Goal: Information Seeking & Learning: Check status

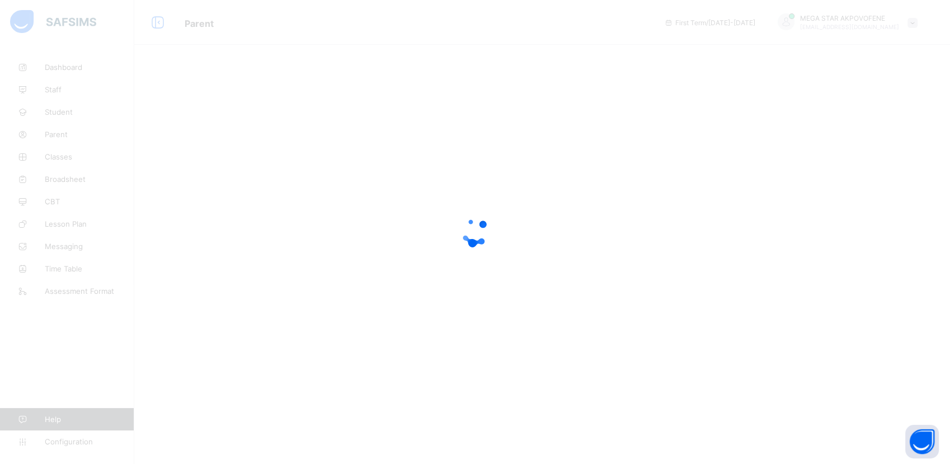
click at [215, 253] on div at bounding box center [475, 232] width 950 height 464
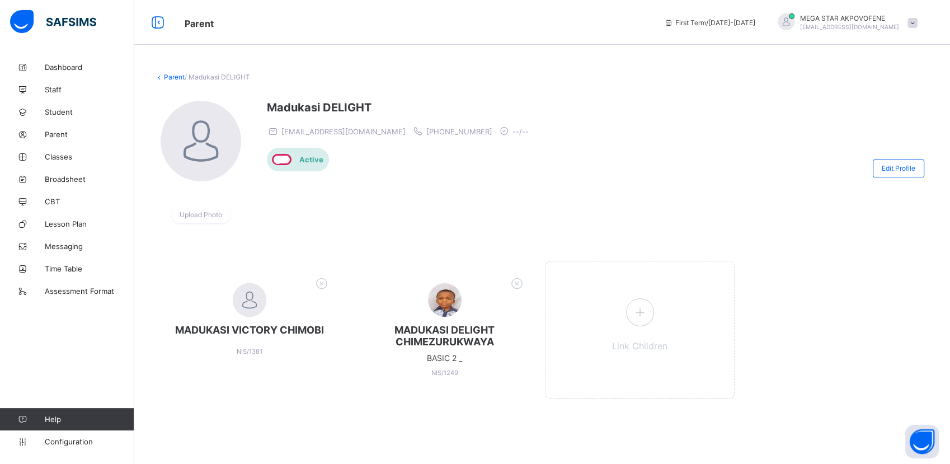
click at [282, 419] on div "MADUKASI VICTORY CHIMOBI NIS/1381 [PERSON_NAME] BASIC 2 _ NIS/1249 Link Children" at bounding box center [542, 335] width 776 height 183
click at [168, 78] on link "Parent" at bounding box center [174, 77] width 21 height 8
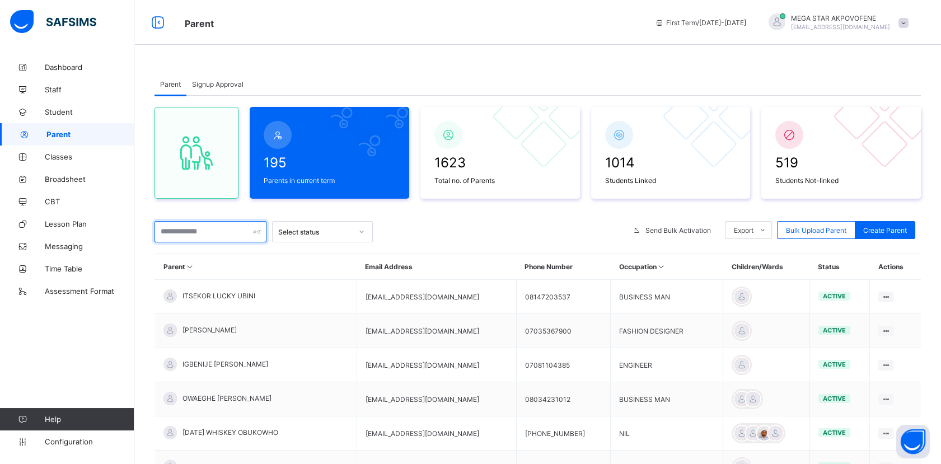
click at [187, 233] on input "text" at bounding box center [210, 231] width 112 height 21
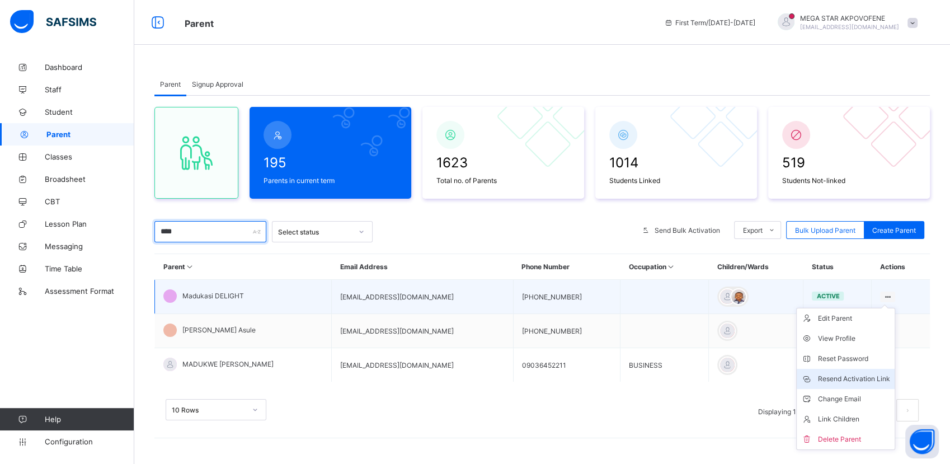
type input "****"
click at [853, 374] on div "Resend Activation Link" at bounding box center [854, 378] width 72 height 11
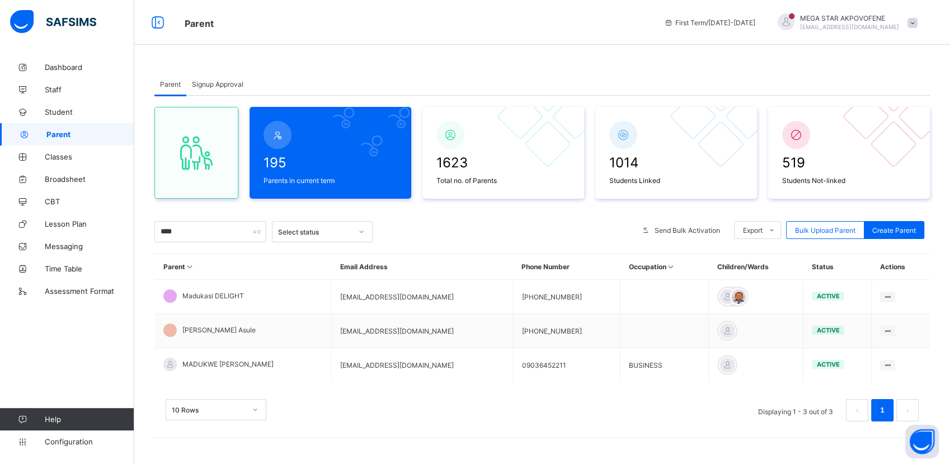
click at [224, 83] on span "Signup Approval" at bounding box center [217, 84] width 51 height 8
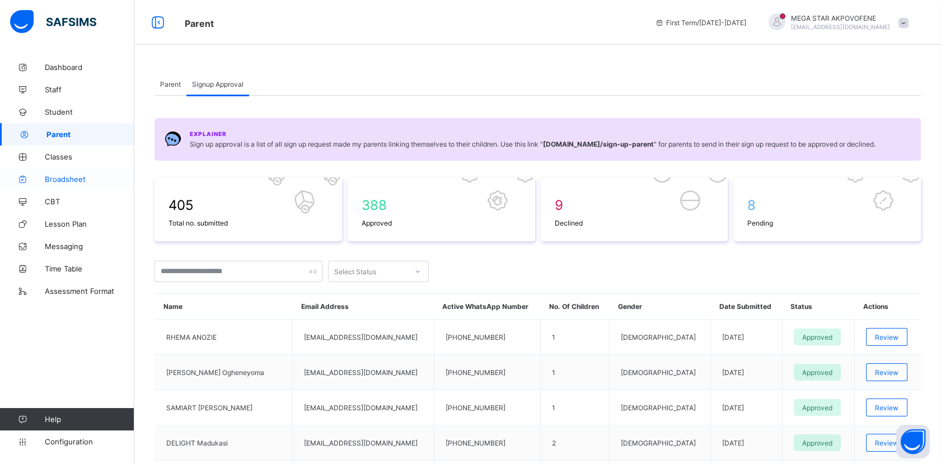
click at [64, 177] on span "Broadsheet" at bounding box center [90, 179] width 90 height 9
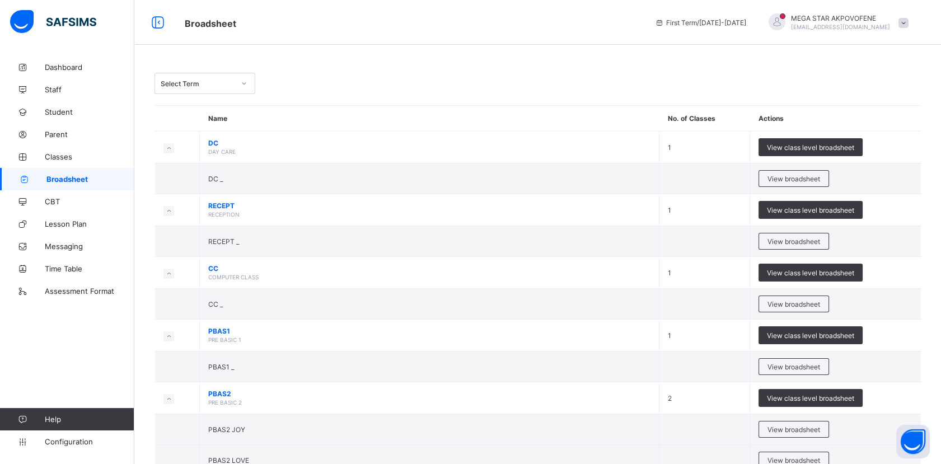
click at [239, 77] on div at bounding box center [243, 83] width 19 height 18
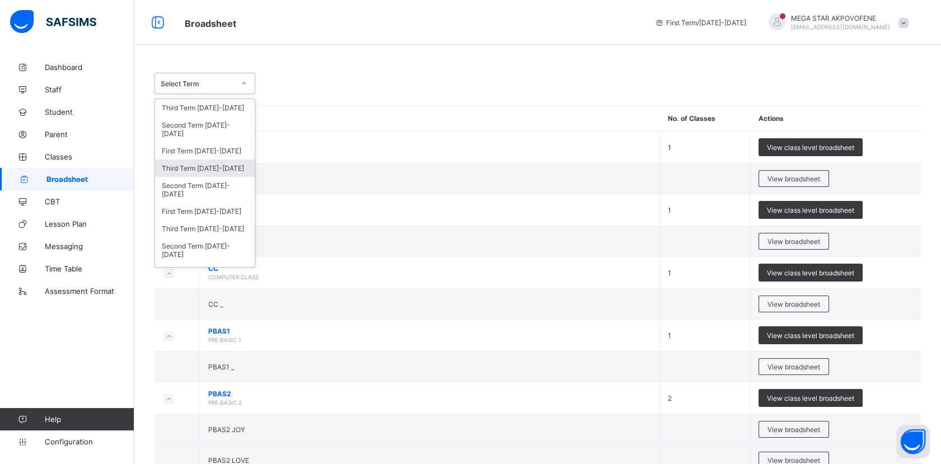
click at [214, 169] on div "Third Term [DATE]-[DATE]" at bounding box center [205, 167] width 100 height 17
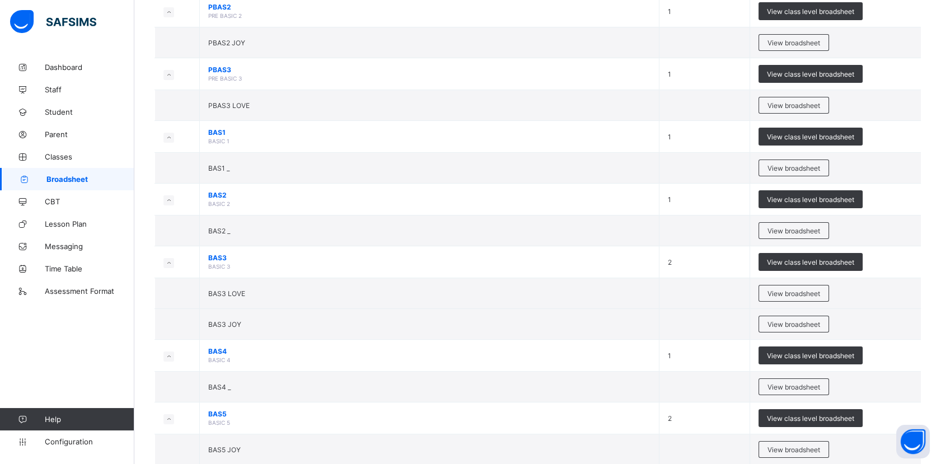
scroll to position [480, 0]
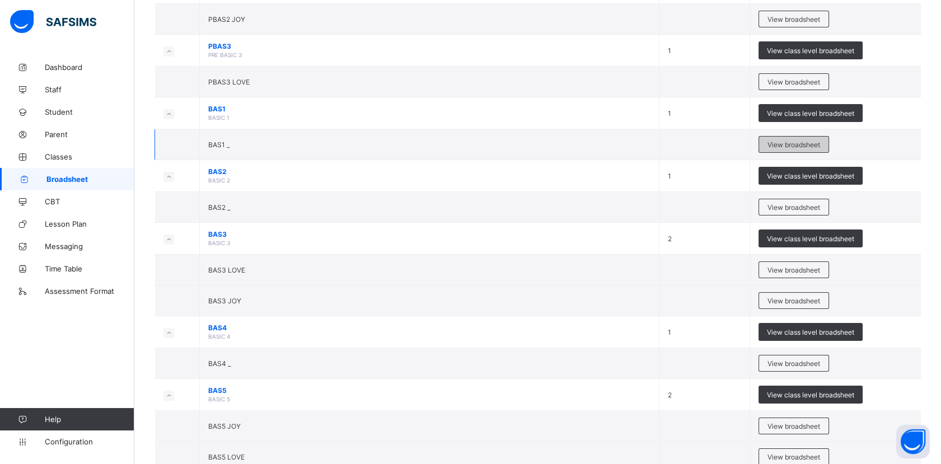
click at [801, 144] on span "View broadsheet" at bounding box center [793, 144] width 53 height 8
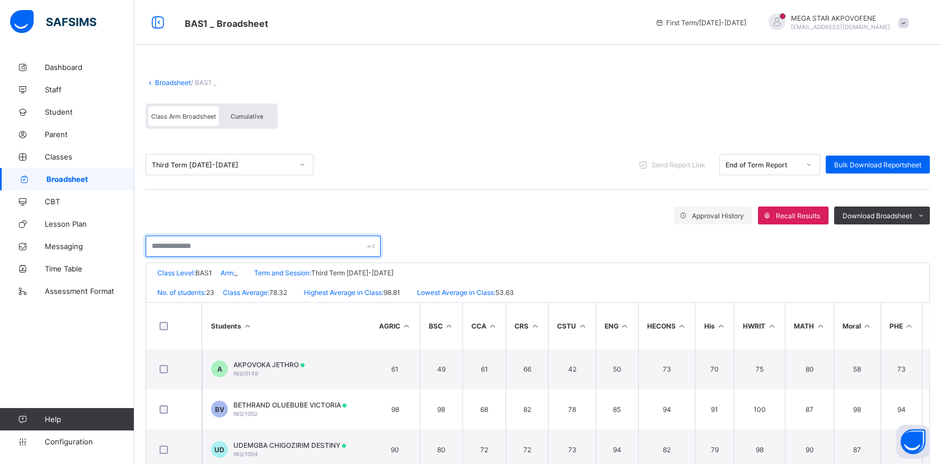
click at [260, 249] on input "text" at bounding box center [262, 246] width 235 height 21
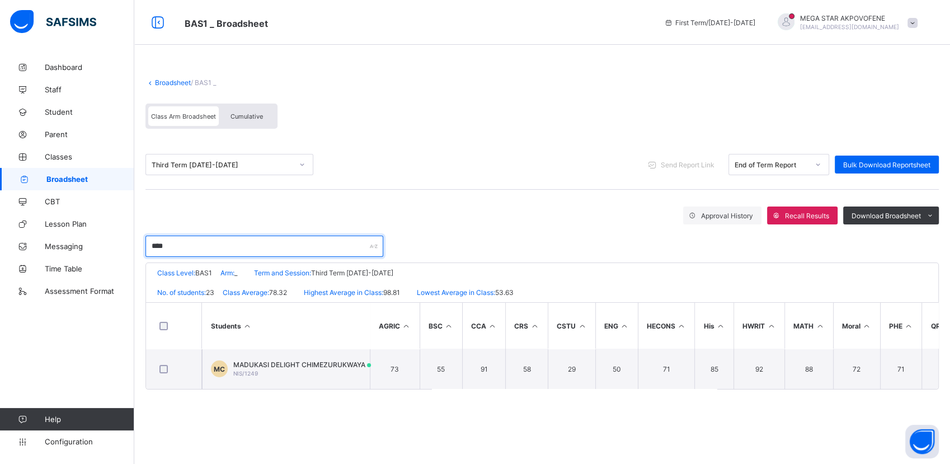
type input "****"
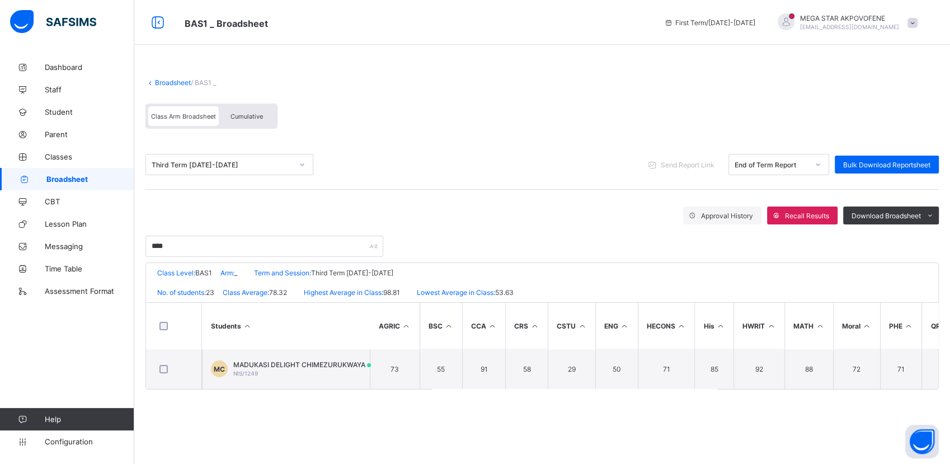
click at [313, 415] on div "Broadsheet / BAS1 _ Class Arm Broadsheet Cumulative Third Term [DATE]-[DATE] Se…" at bounding box center [542, 232] width 816 height 464
click at [699, 161] on span "Send Report Link" at bounding box center [688, 165] width 54 height 8
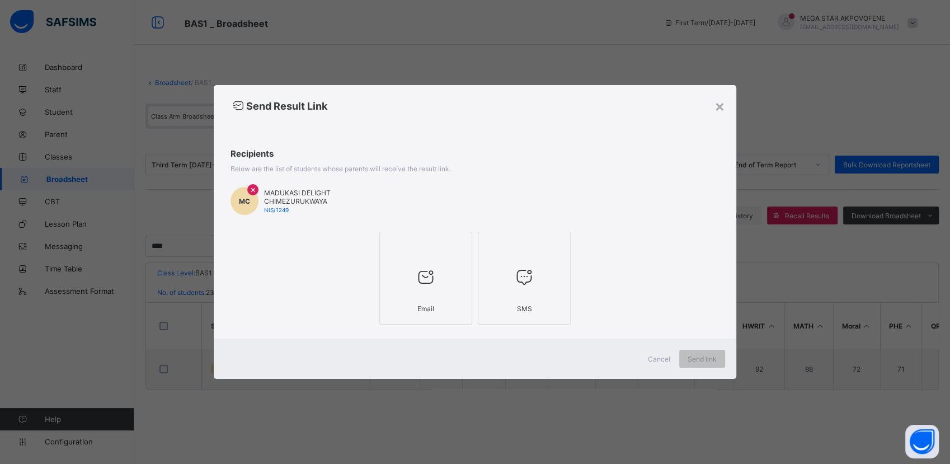
click at [420, 253] on div at bounding box center [426, 246] width 81 height 17
click at [569, 246] on label "SMS" at bounding box center [524, 278] width 93 height 93
click at [703, 358] on span "Send link" at bounding box center [702, 359] width 29 height 8
click at [558, 266] on div at bounding box center [524, 277] width 81 height 44
click at [705, 358] on span "Send link" at bounding box center [702, 359] width 29 height 8
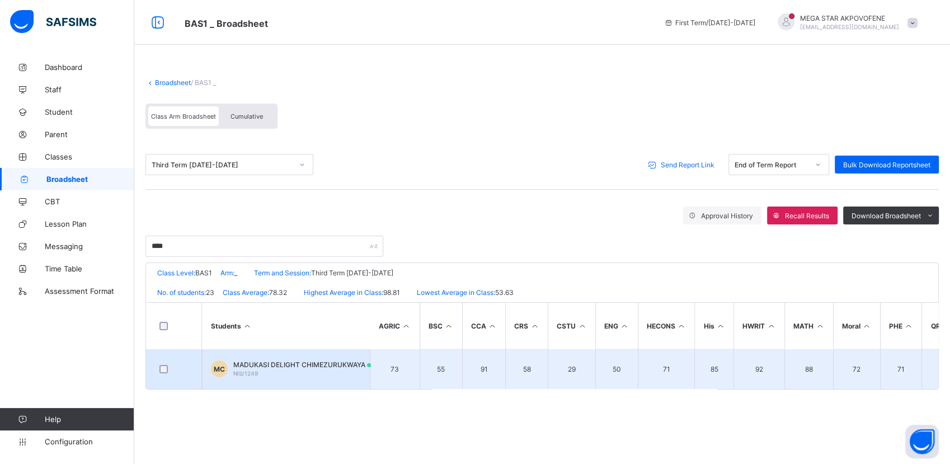
click at [249, 375] on td "[PERSON_NAME] NIS/1249" at bounding box center [286, 369] width 168 height 40
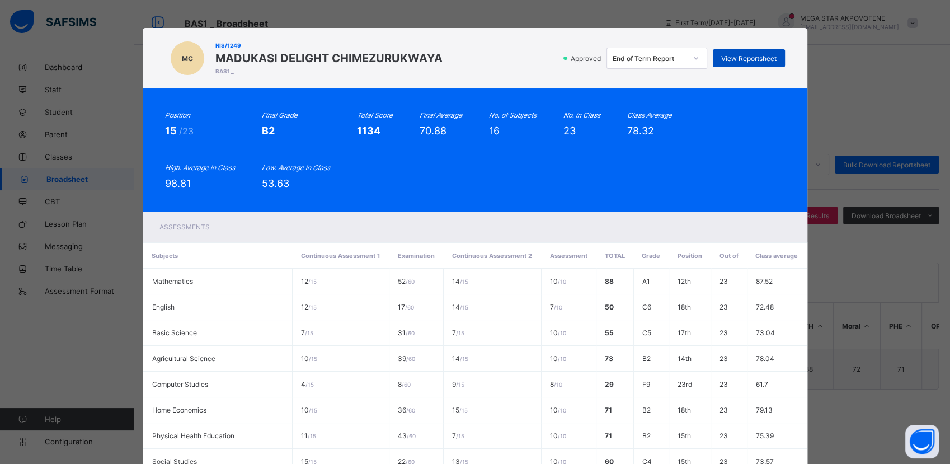
click at [750, 59] on span "View Reportsheet" at bounding box center [748, 58] width 55 height 8
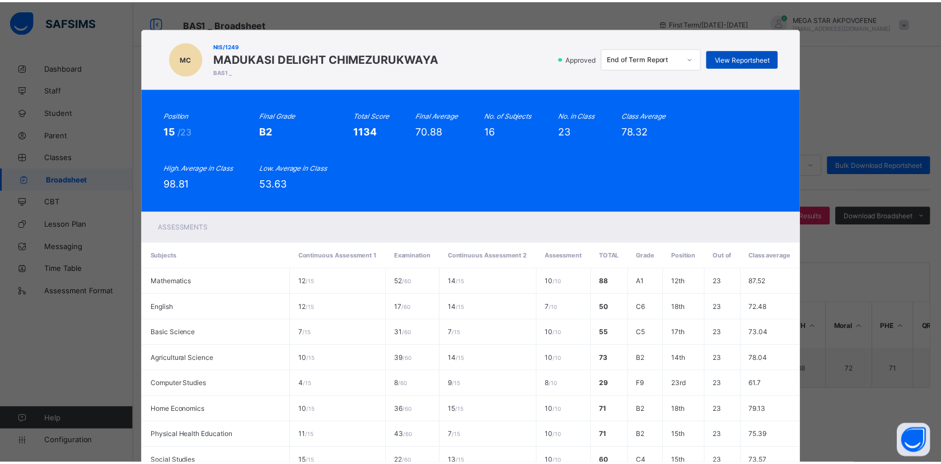
scroll to position [317, 0]
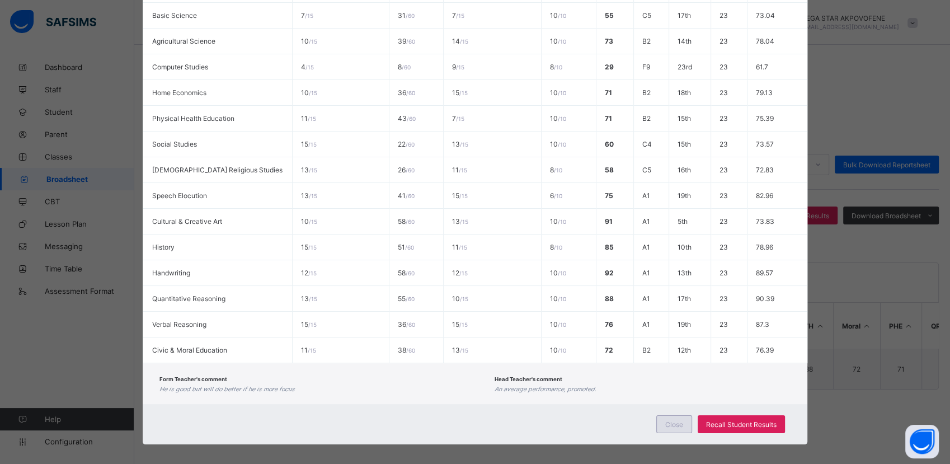
click at [676, 420] on span "Close" at bounding box center [674, 424] width 18 height 8
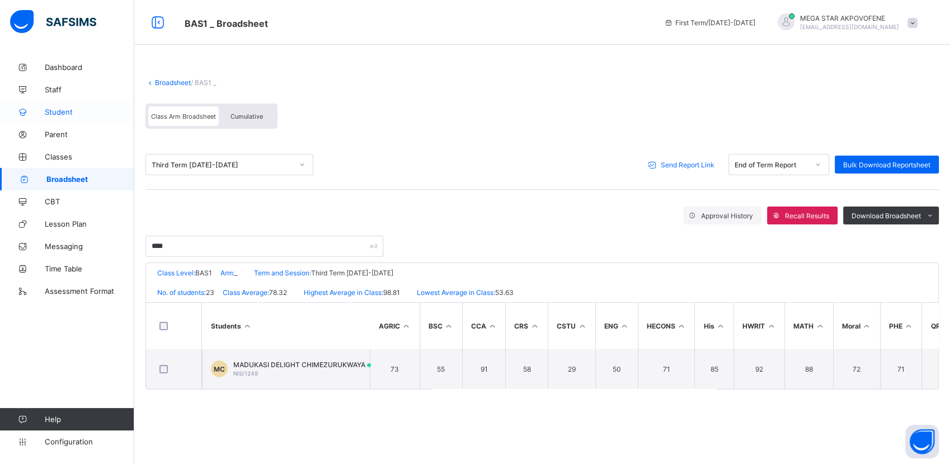
click at [51, 111] on span "Student" at bounding box center [90, 111] width 90 height 9
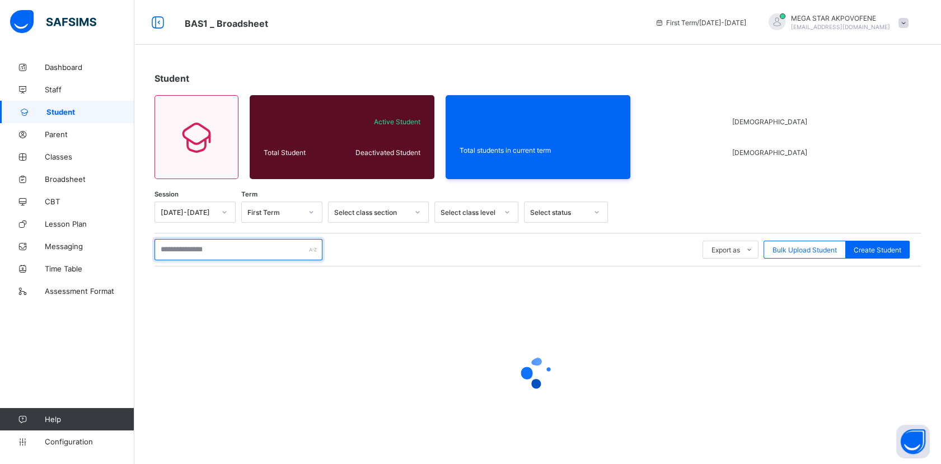
click at [179, 250] on input "text" at bounding box center [238, 249] width 168 height 21
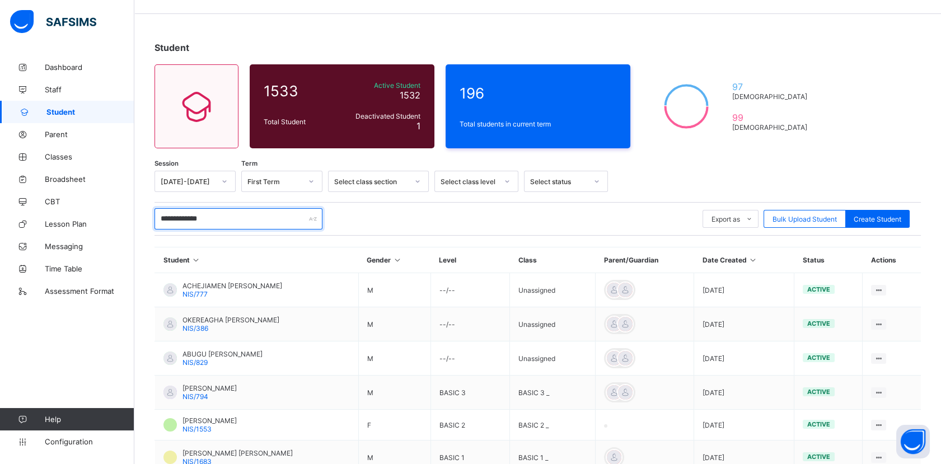
scroll to position [140, 0]
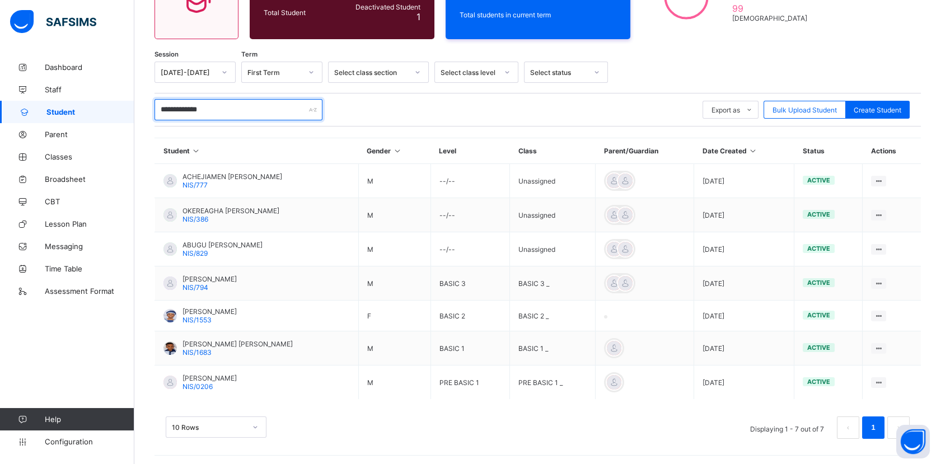
type input "**********"
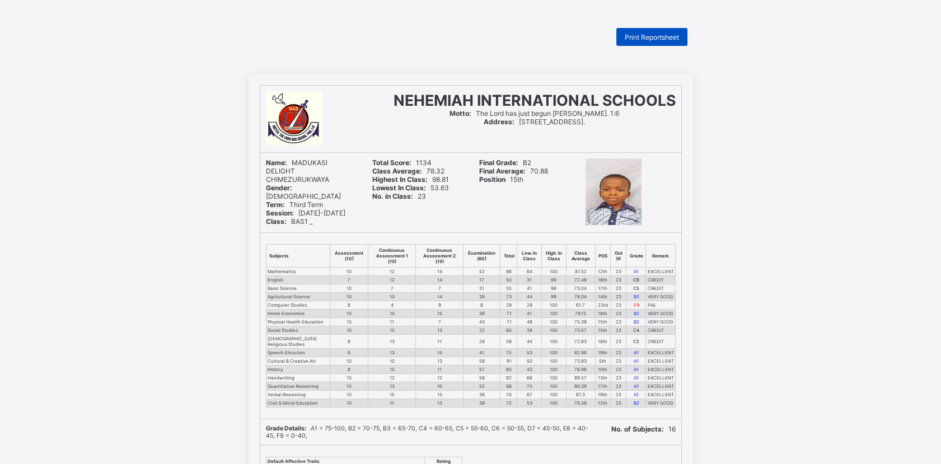
click at [679, 39] on span "Print Reportsheet" at bounding box center [651, 37] width 54 height 8
